Goal: Task Accomplishment & Management: Use online tool/utility

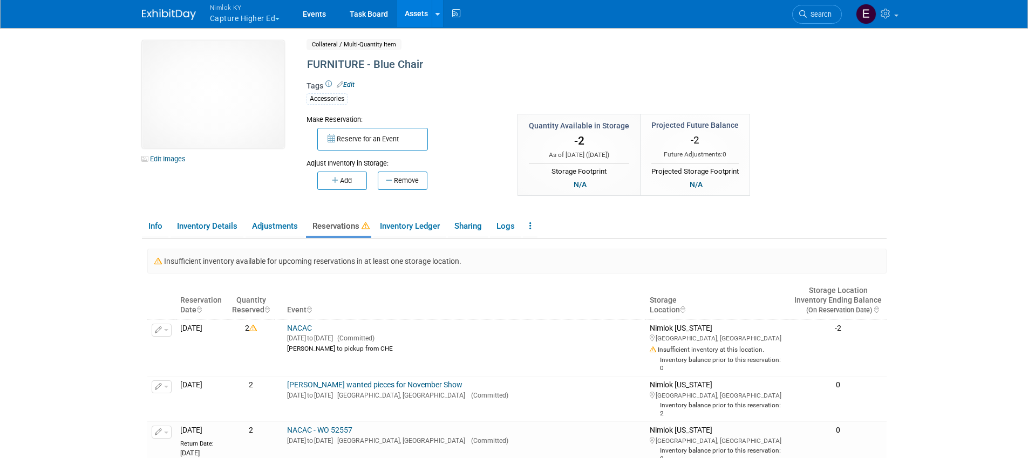
click at [420, 14] on link "Assets" at bounding box center [416, 13] width 39 height 27
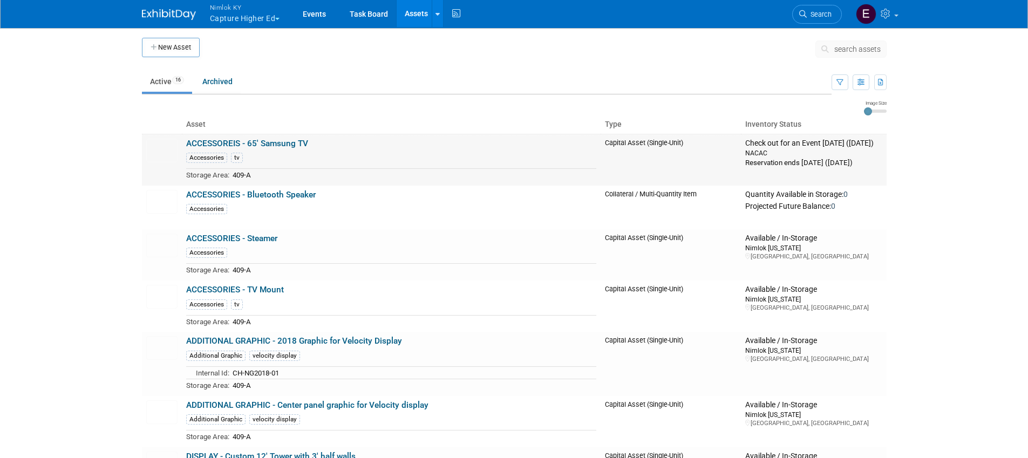
click at [418, 145] on td "ACCESSOREIS - 65' Samsung TV Accessories tv Storage Area: 409-A" at bounding box center [391, 160] width 419 height 52
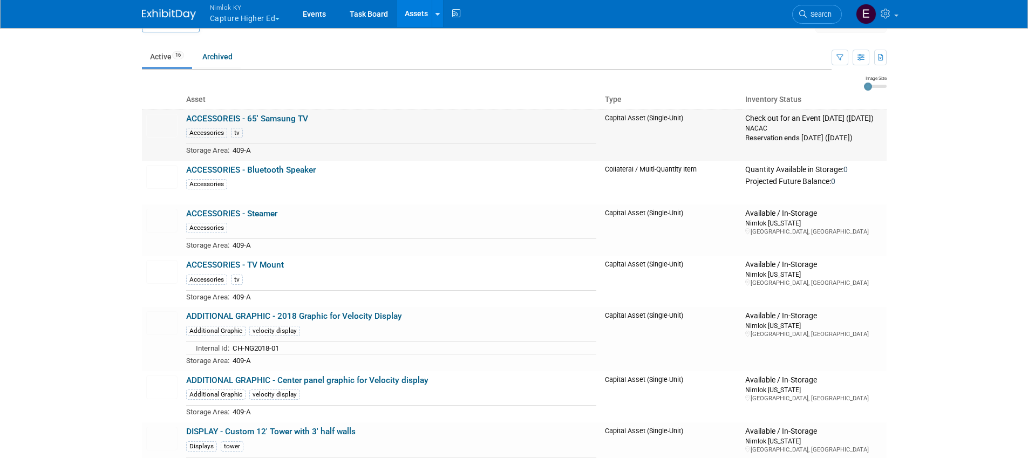
scroll to position [28, 0]
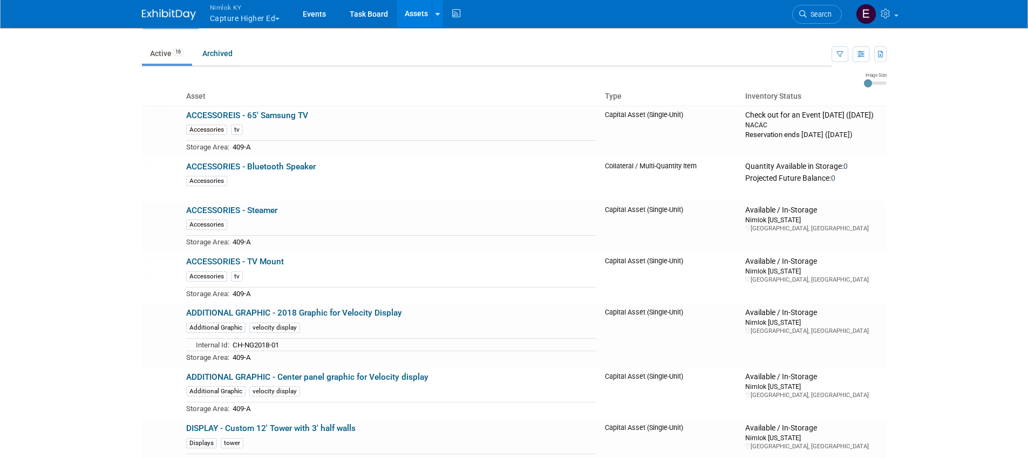
click at [241, 17] on button "Nimlok KY Capture Higher Ed" at bounding box center [251, 14] width 85 height 28
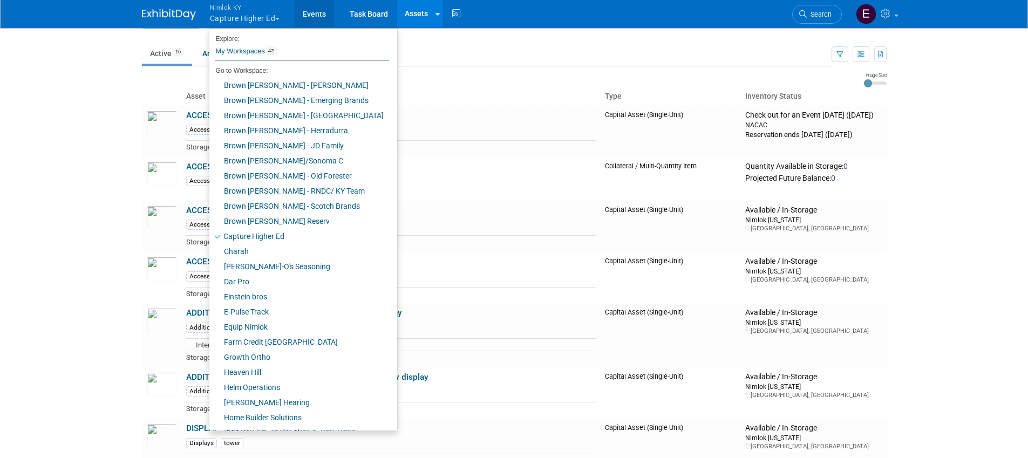
click at [312, 13] on link "Events" at bounding box center [314, 13] width 39 height 27
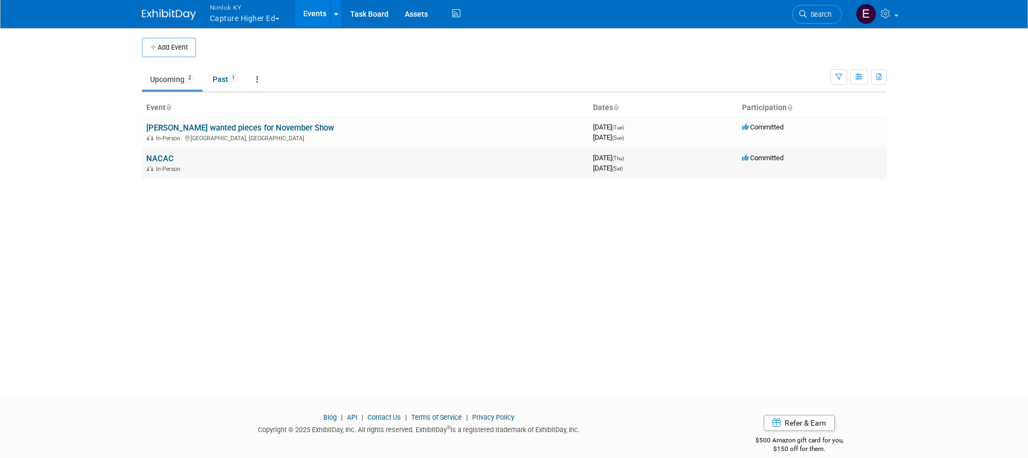
click at [163, 160] on link "NACAC" at bounding box center [160, 159] width 28 height 10
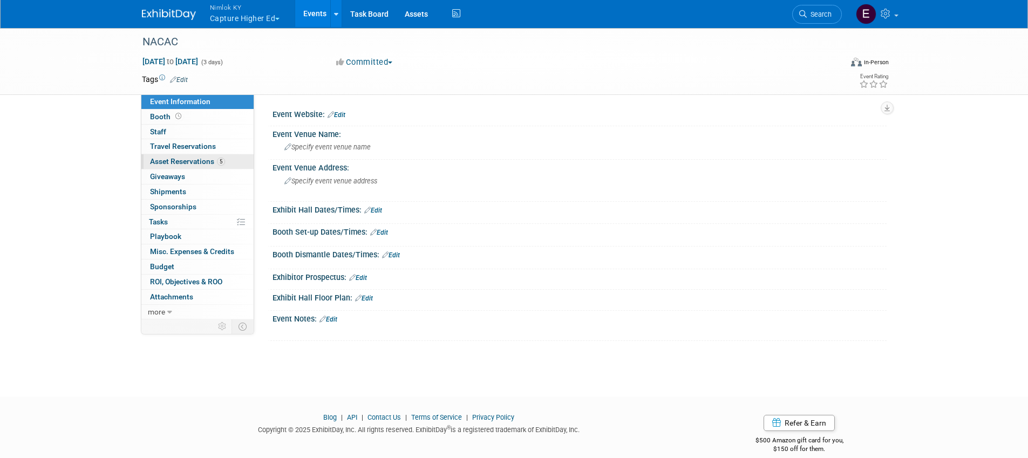
click at [181, 165] on span "Asset Reservations 5" at bounding box center [187, 161] width 75 height 9
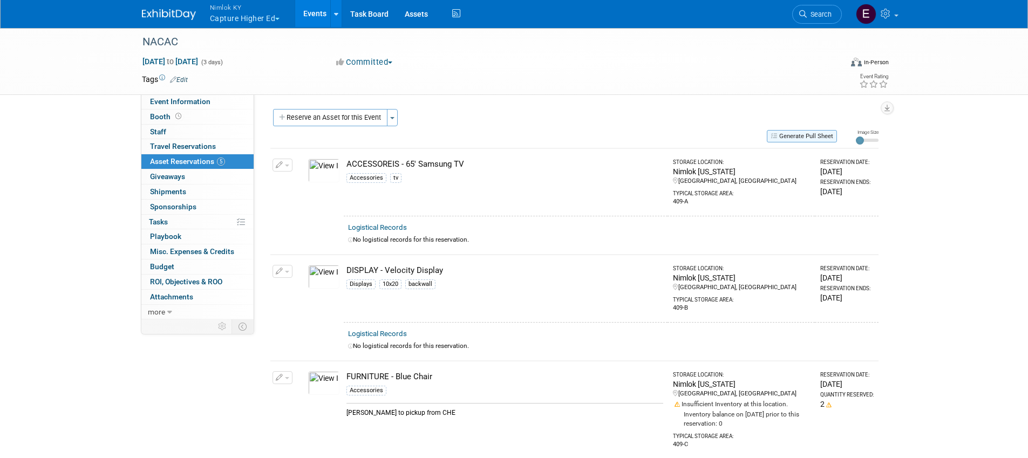
click at [815, 137] on button "Generate Pull Sheet" at bounding box center [802, 136] width 70 height 12
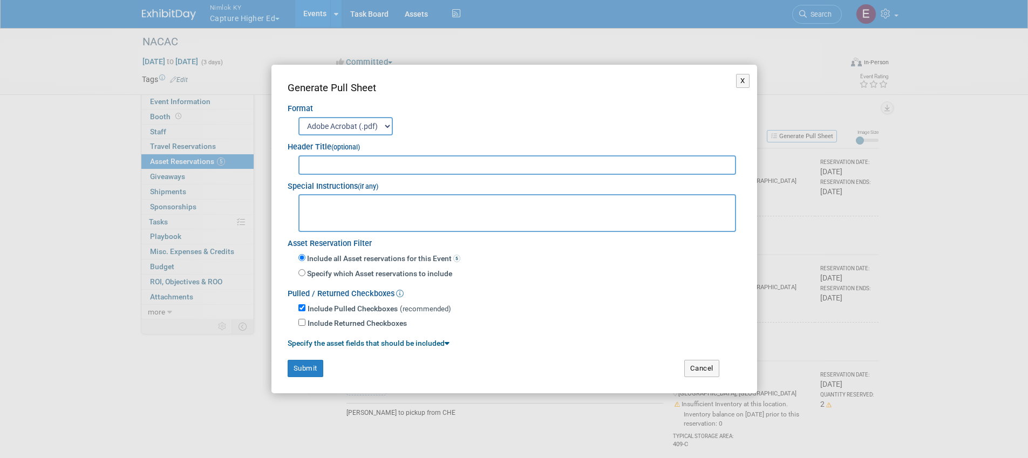
click at [357, 163] on input "text" at bounding box center [517, 164] width 438 height 19
type input "WO# 2557475"
click at [368, 208] on textarea at bounding box center [517, 213] width 438 height 38
type textarea "- TWW to pickup on [DATE]"
click at [313, 366] on button "Submit" at bounding box center [306, 368] width 36 height 17
